Goal: Transaction & Acquisition: Book appointment/travel/reservation

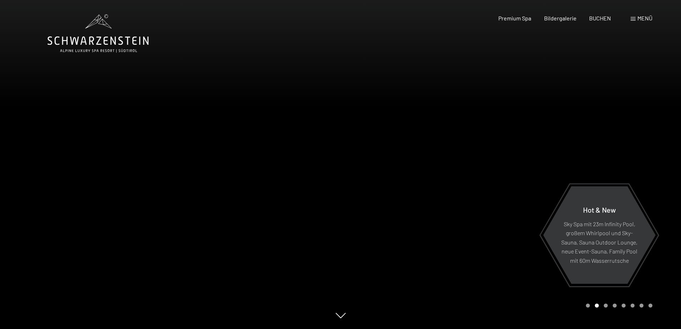
click at [633, 16] on div "Menü" at bounding box center [642, 18] width 22 height 8
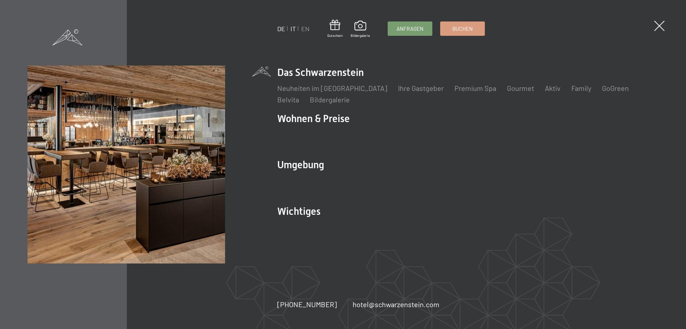
click at [292, 28] on link "IT" at bounding box center [293, 29] width 5 height 8
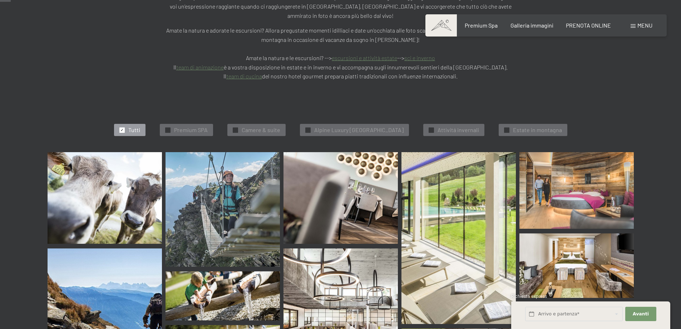
scroll to position [214, 0]
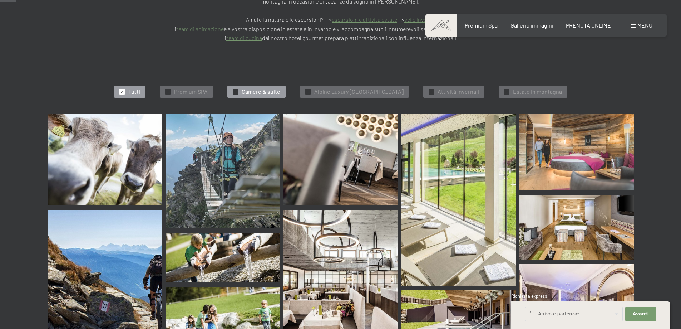
click at [242, 88] on span "Camere & suite" at bounding box center [261, 92] width 39 height 8
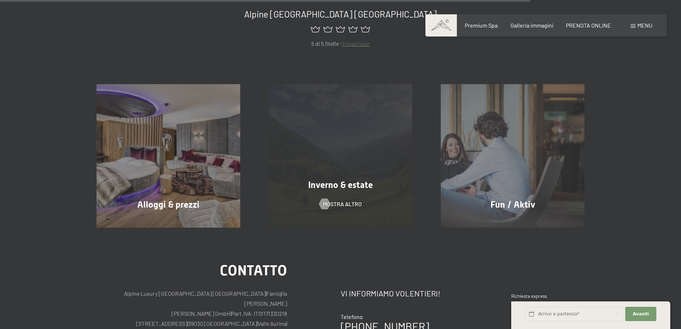
scroll to position [753, 0]
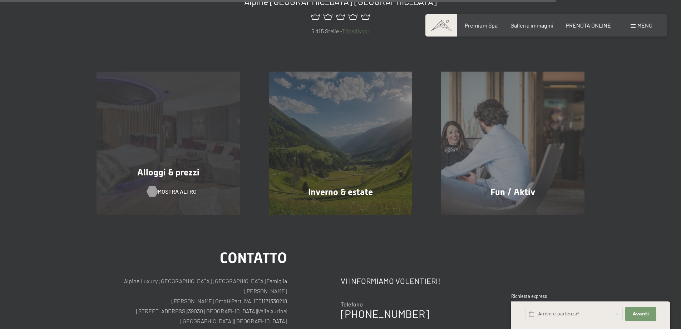
click at [184, 187] on span "mostra altro" at bounding box center [177, 191] width 39 height 8
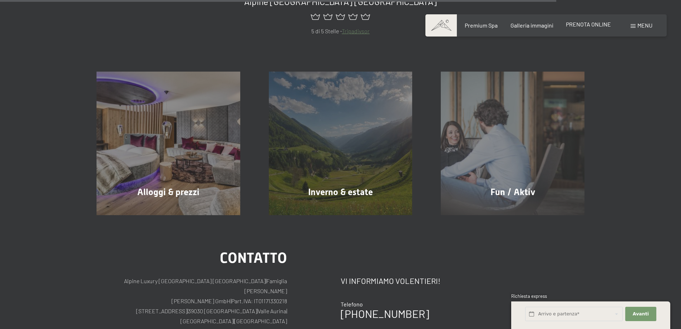
click at [587, 23] on span "PRENOTA ONLINE" at bounding box center [588, 24] width 45 height 7
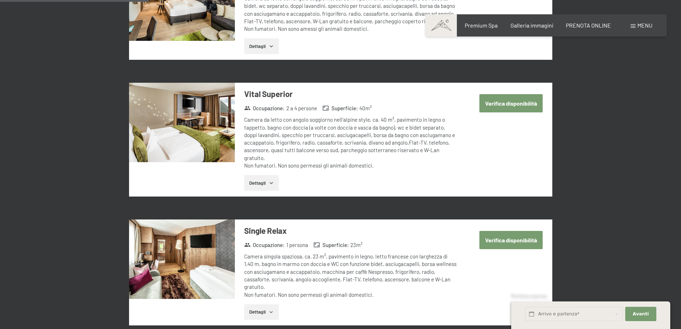
scroll to position [500, 0]
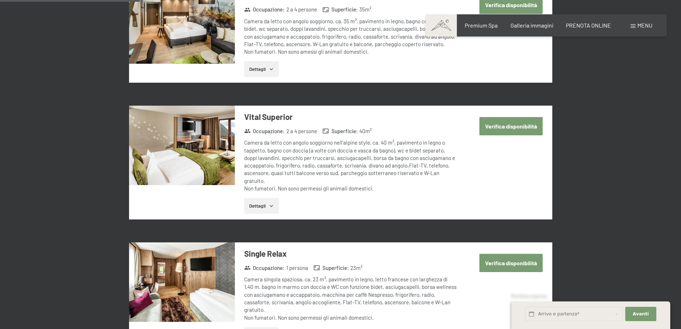
click at [271, 203] on icon "button" at bounding box center [271, 206] width 6 height 6
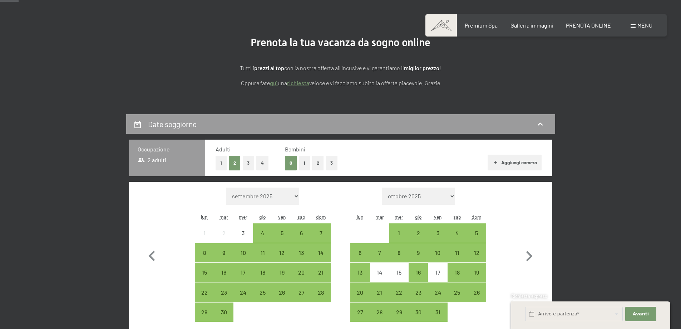
scroll to position [81, 0]
